Goal: Task Accomplishment & Management: Complete application form

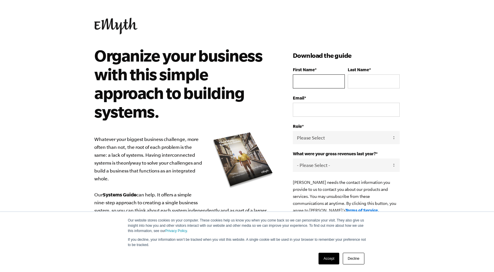
click at [329, 82] on input "First Name *" at bounding box center [319, 81] width 52 height 14
type input "[PERSON_NAME]"
type input "[EMAIL_ADDRESS][DOMAIN_NAME]"
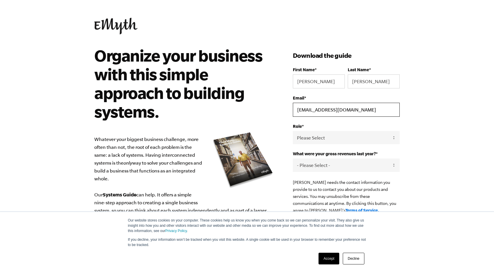
click at [329, 108] on input "[EMAIL_ADDRESS][DOMAIN_NAME]" at bounding box center [346, 110] width 107 height 14
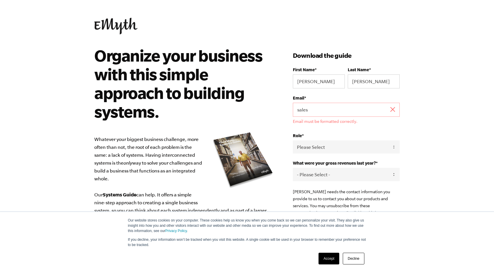
type input "[EMAIL_ADDRESS][DOMAIN_NAME]"
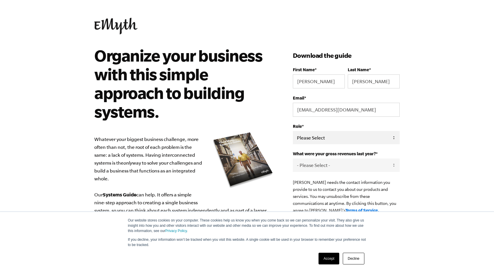
click at [328, 140] on select "Please Select Owner Partner / Co-Owner Executive Employee / Other" at bounding box center [346, 137] width 107 height 13
select select "Executive"
click at [293, 131] on select "Please Select Owner Partner / Co-Owner Executive Employee / Other" at bounding box center [346, 137] width 107 height 13
click at [319, 165] on select "- Please Select - 0-75K 76-150K 151-275K 276-500K 501-750K 751-1M 1-2.5M 2.5-5M…" at bounding box center [346, 165] width 107 height 13
select select "751-1M"
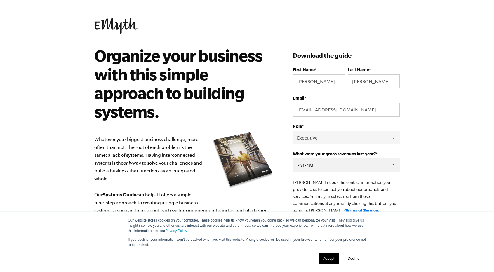
click at [293, 159] on select "- Please Select - 0-75K 76-150K 151-275K 276-500K 501-750K 751-1M 1-2.5M 2.5-5M…" at bounding box center [346, 165] width 107 height 13
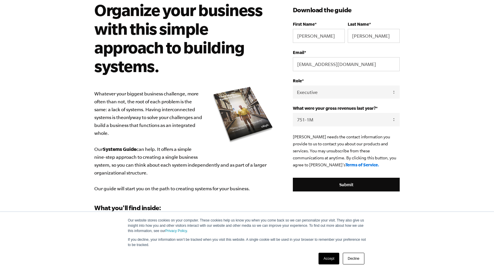
scroll to position [72, 0]
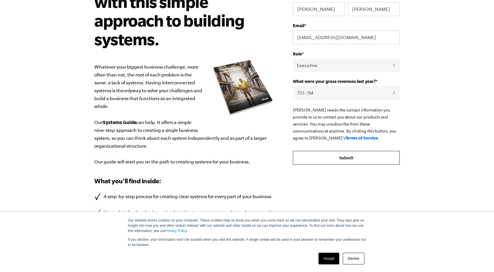
click at [349, 163] on input "Submit" at bounding box center [346, 158] width 107 height 14
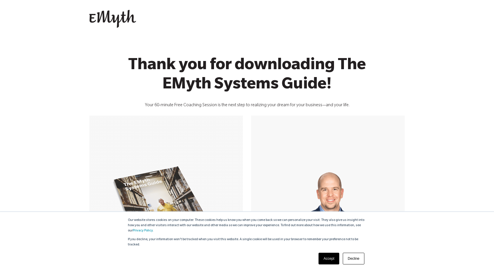
scroll to position [147, 0]
